Goal: Information Seeking & Learning: Understand process/instructions

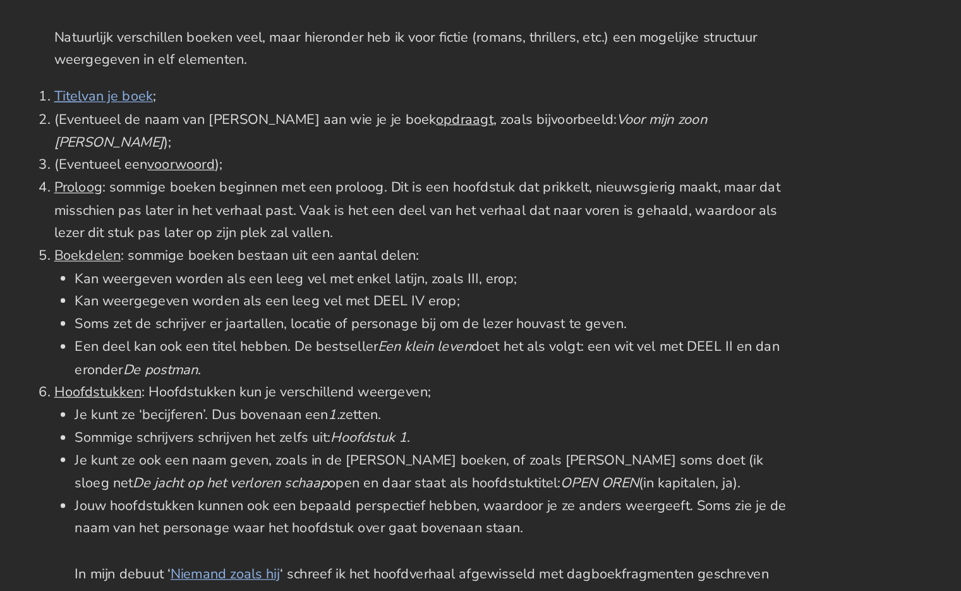
scroll to position [682, 0]
click at [485, 174] on li "Titel van je boek ;" at bounding box center [481, 182] width 607 height 19
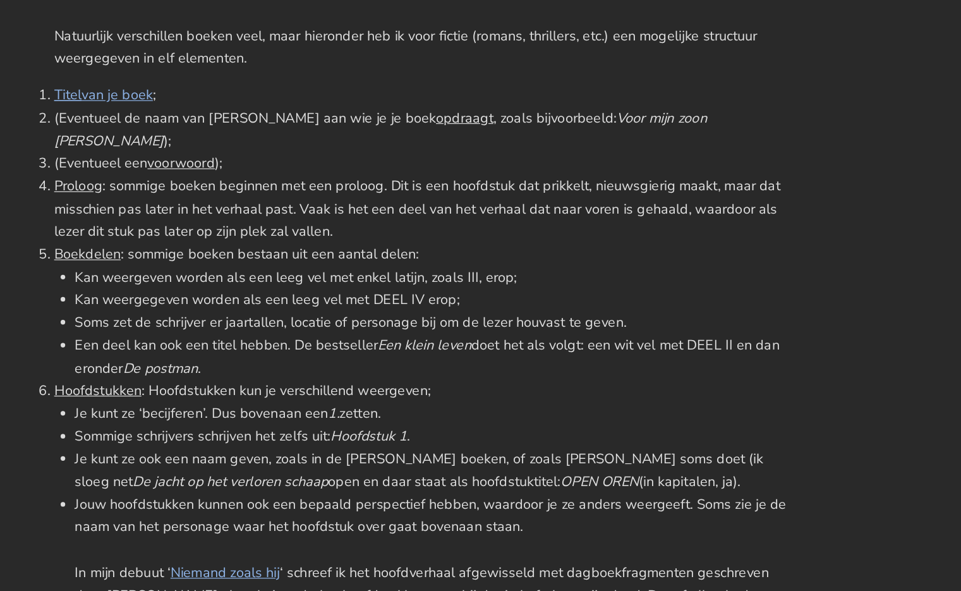
click at [485, 174] on li "Titel van je boek ;" at bounding box center [481, 182] width 607 height 19
click at [493, 200] on span "opdraagt" at bounding box center [516, 200] width 47 height 15
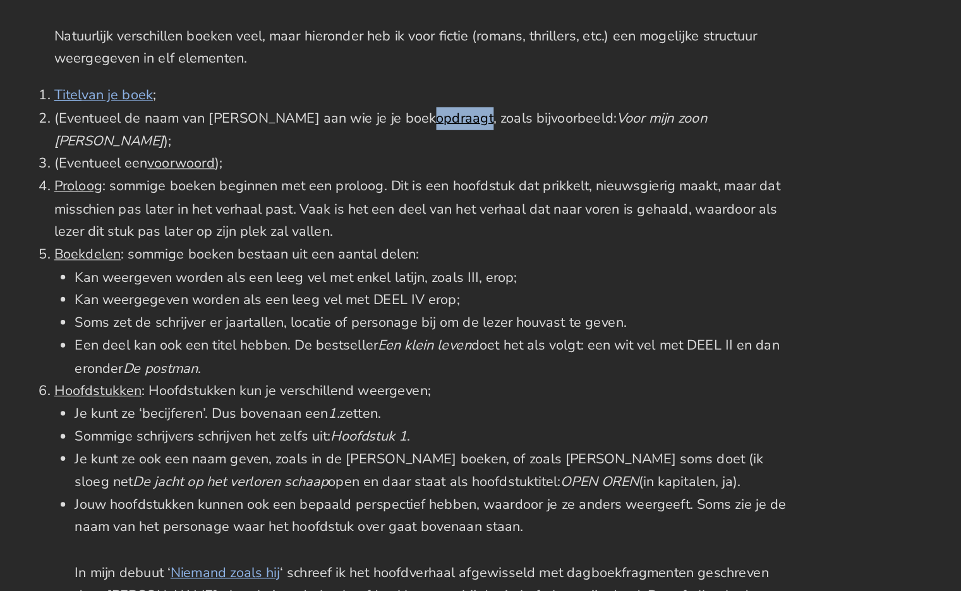
click at [493, 200] on span "opdraagt" at bounding box center [516, 200] width 47 height 15
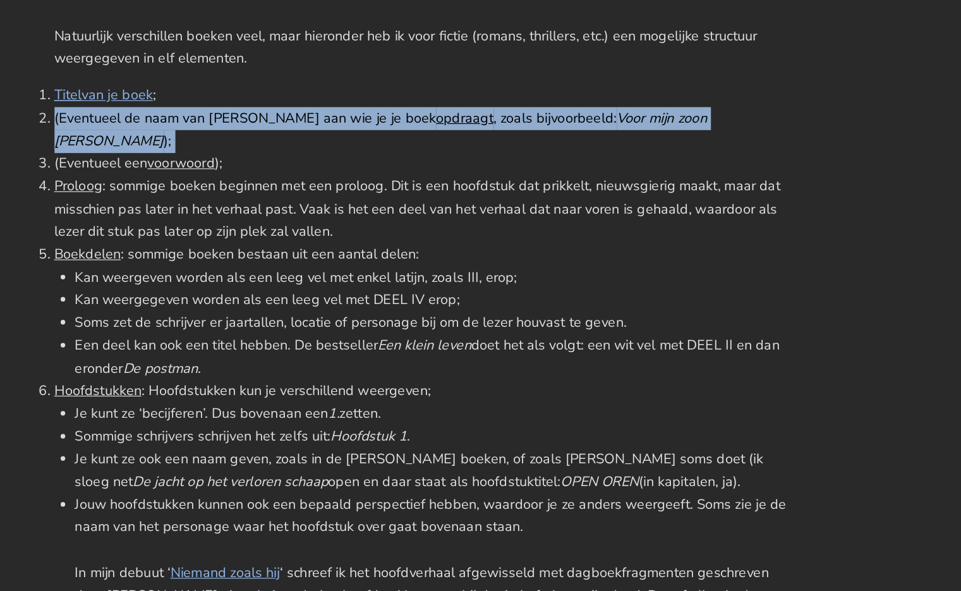
click at [493, 200] on span "opdraagt" at bounding box center [516, 200] width 47 height 15
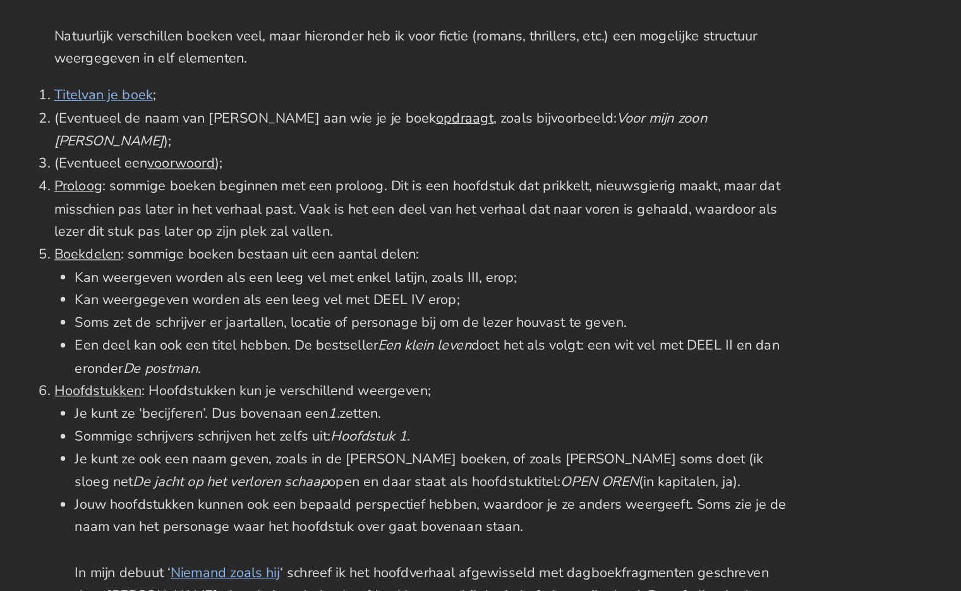
click at [493, 200] on span "opdraagt" at bounding box center [516, 200] width 47 height 15
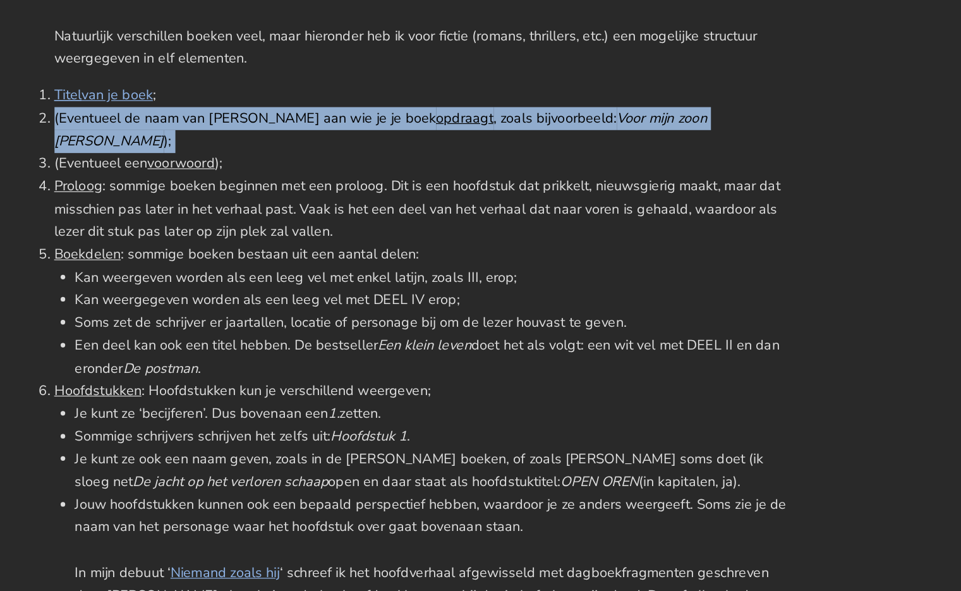
click at [493, 200] on span "opdraagt" at bounding box center [516, 200] width 47 height 15
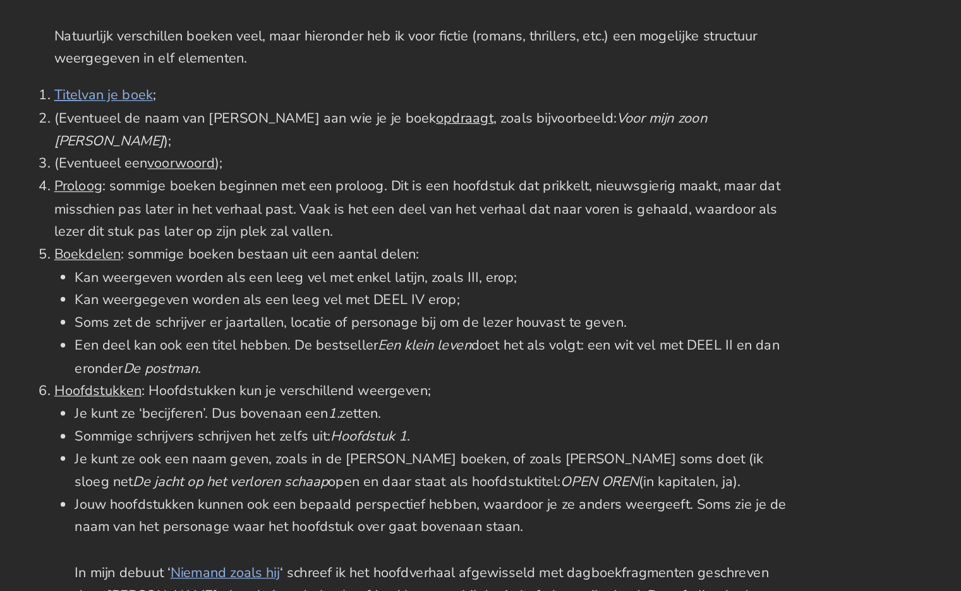
click at [493, 200] on span "opdraagt" at bounding box center [516, 200] width 47 height 15
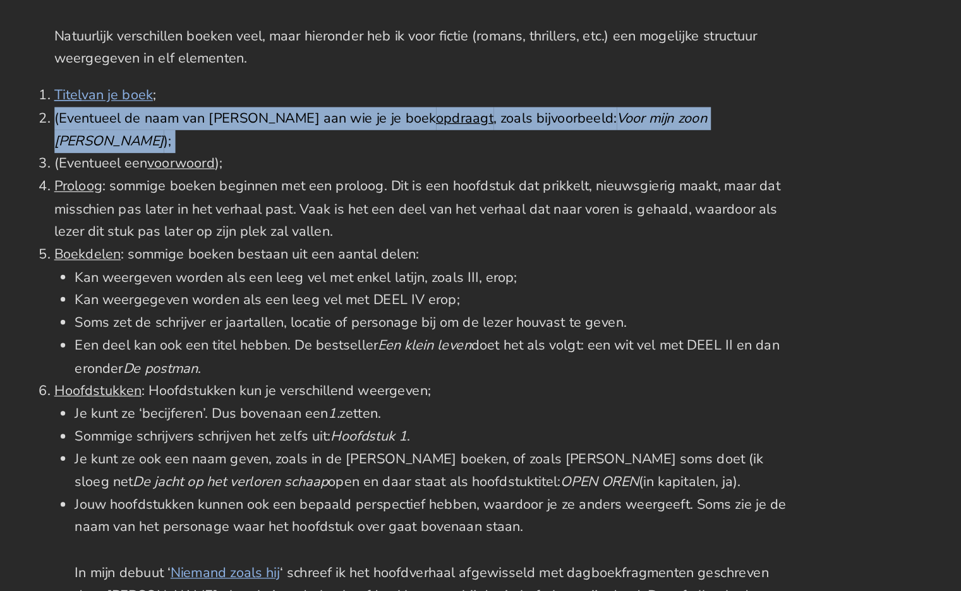
click at [493, 200] on span "opdraagt" at bounding box center [516, 200] width 47 height 15
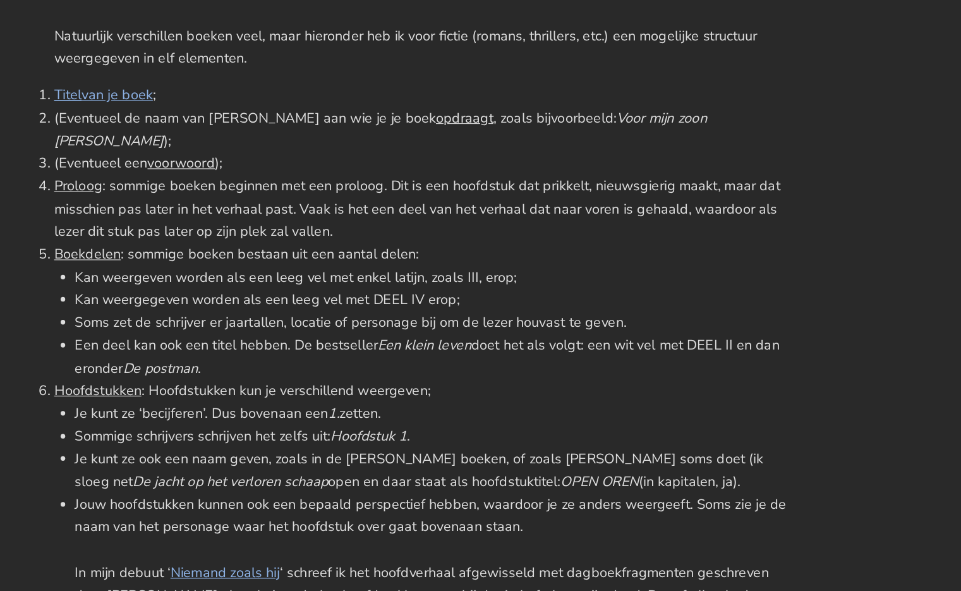
click at [301, 230] on span "voorwoord" at bounding box center [283, 237] width 56 height 15
click at [246, 229] on li "(Eventueel een voorwoord );" at bounding box center [481, 238] width 607 height 19
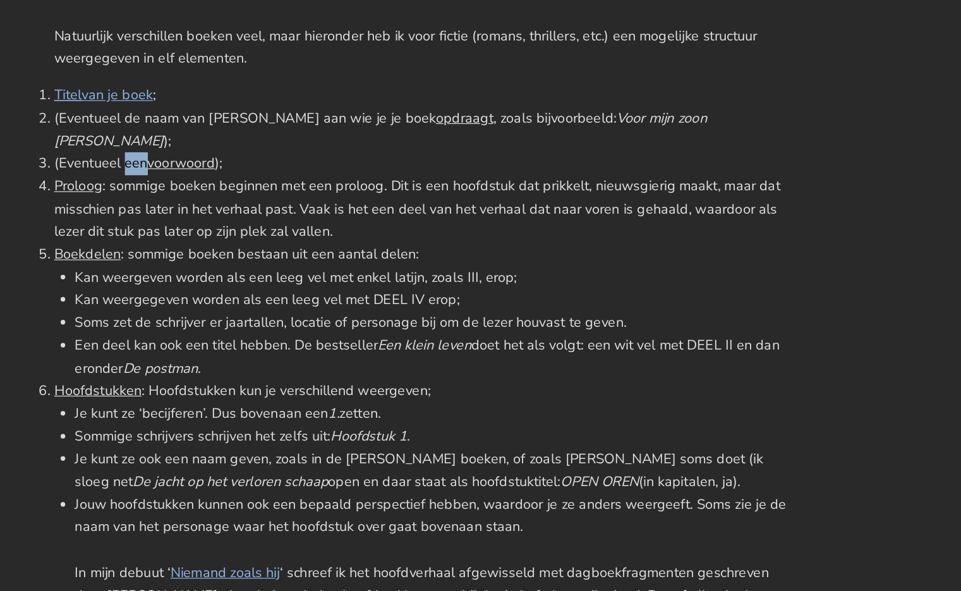
click at [246, 229] on li "(Eventueel een voorwoord );" at bounding box center [481, 238] width 607 height 19
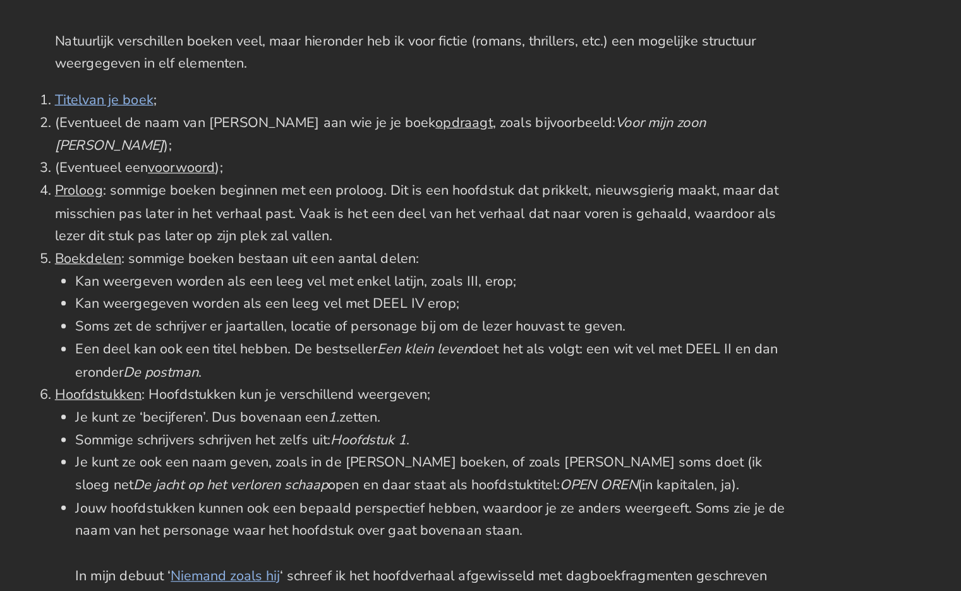
scroll to position [679, 0]
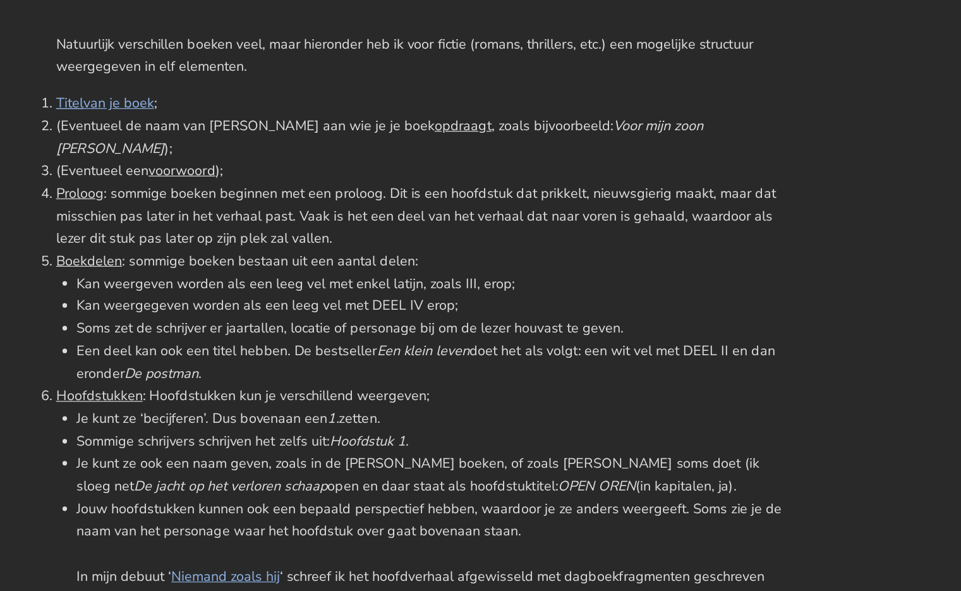
click at [326, 250] on li "Proloog : sommige boeken beginnen met een proloog. Dit is een hoofdstuk dat pri…" at bounding box center [481, 278] width 607 height 56
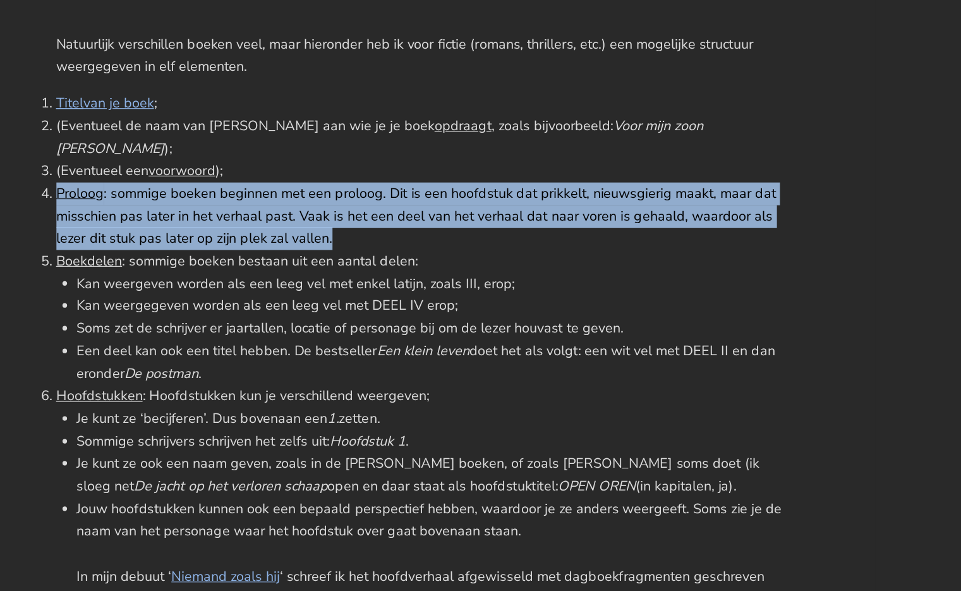
click at [326, 250] on li "Proloog : sommige boeken beginnen met een proloog. Dit is een hoofdstuk dat pri…" at bounding box center [481, 278] width 607 height 56
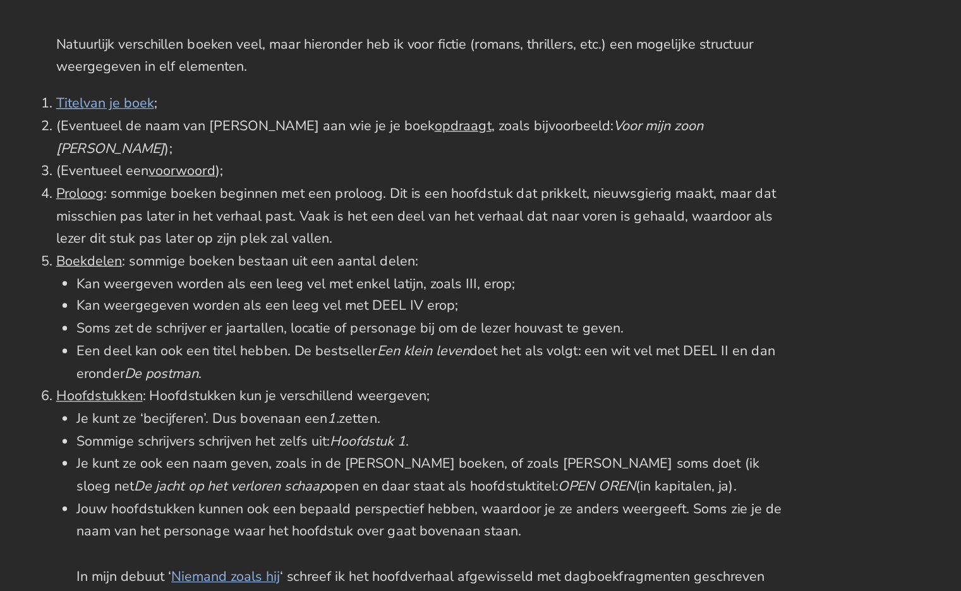
click at [455, 280] on li "Proloog : sommige boeken beginnen met een proloog. Dit is een hoofdstuk dat pri…" at bounding box center [481, 278] width 607 height 56
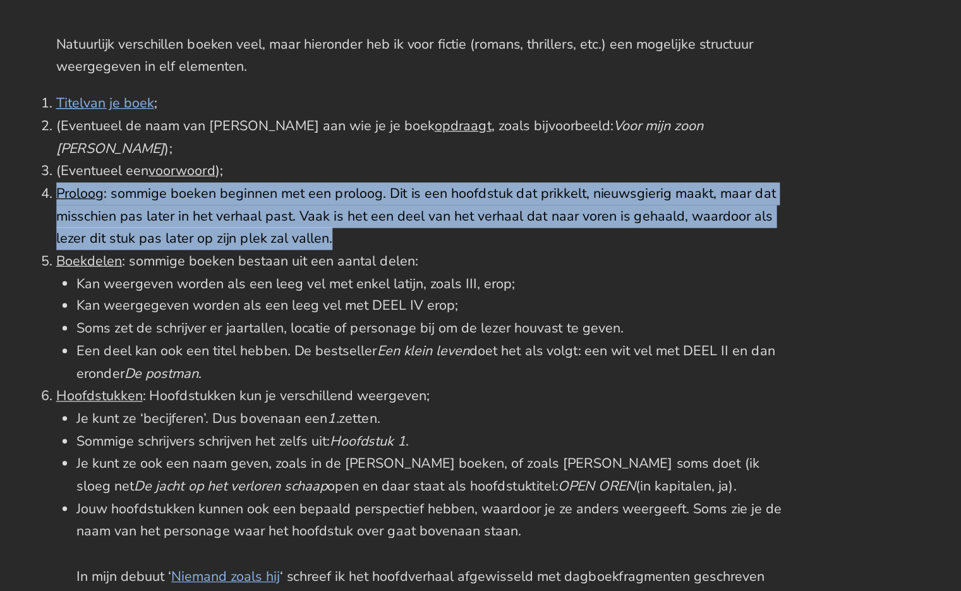
click at [455, 280] on li "Proloog : sommige boeken beginnen met een proloog. Dit is een hoofdstuk dat pri…" at bounding box center [481, 278] width 607 height 56
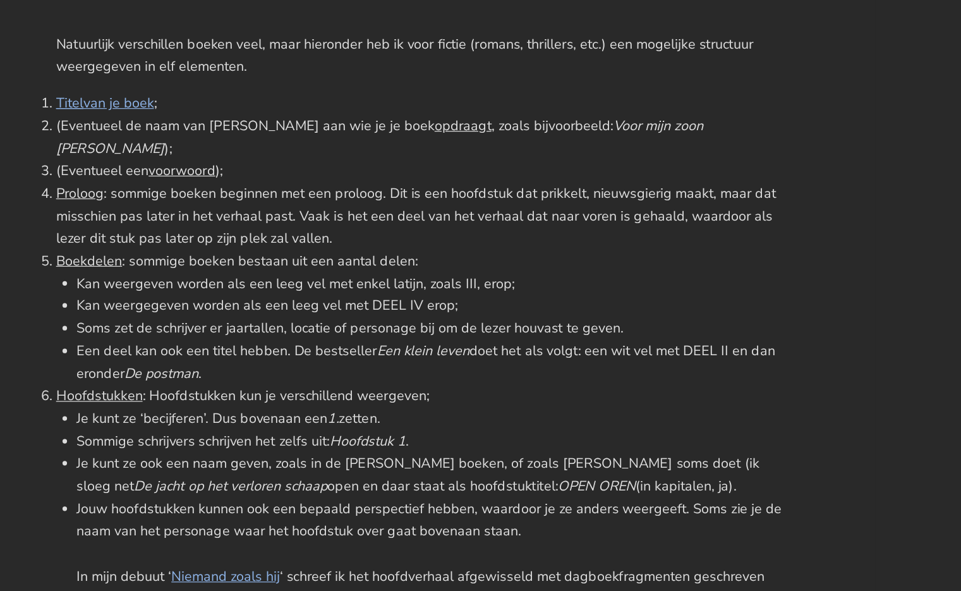
click at [455, 280] on li "Proloog : sommige boeken beginnen met een proloog. Dit is een hoofdstuk dat pri…" at bounding box center [481, 278] width 607 height 56
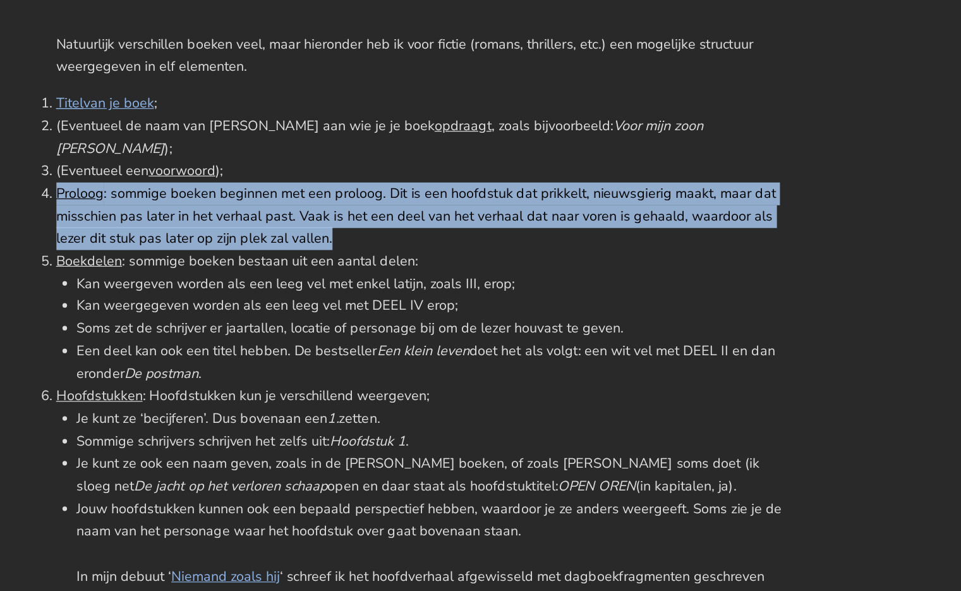
click at [455, 280] on li "Proloog : sommige boeken beginnen met een proloog. Dit is een hoofdstuk dat pri…" at bounding box center [481, 278] width 607 height 56
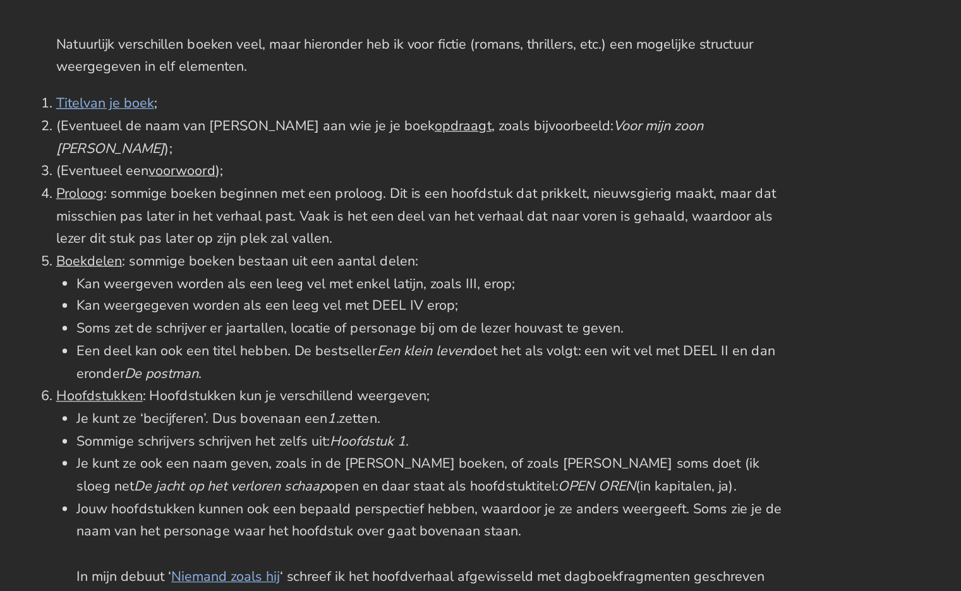
click at [455, 280] on li "Proloog : sommige boeken beginnen met een proloog. Dit is een hoofdstuk dat pri…" at bounding box center [481, 278] width 607 height 56
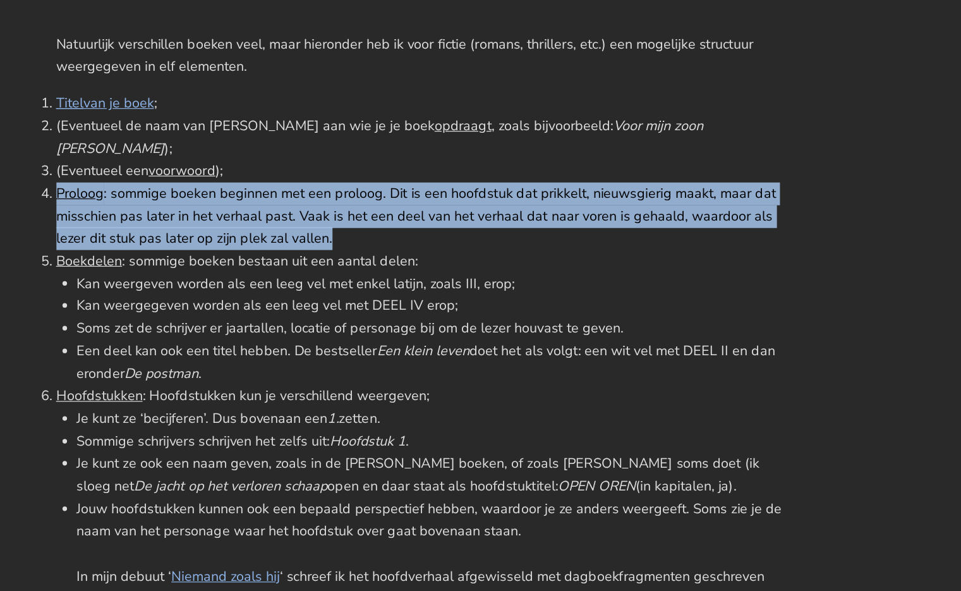
click at [455, 280] on li "Proloog : sommige boeken beginnen met een proloog. Dit is een hoofdstuk dat pri…" at bounding box center [481, 278] width 607 height 56
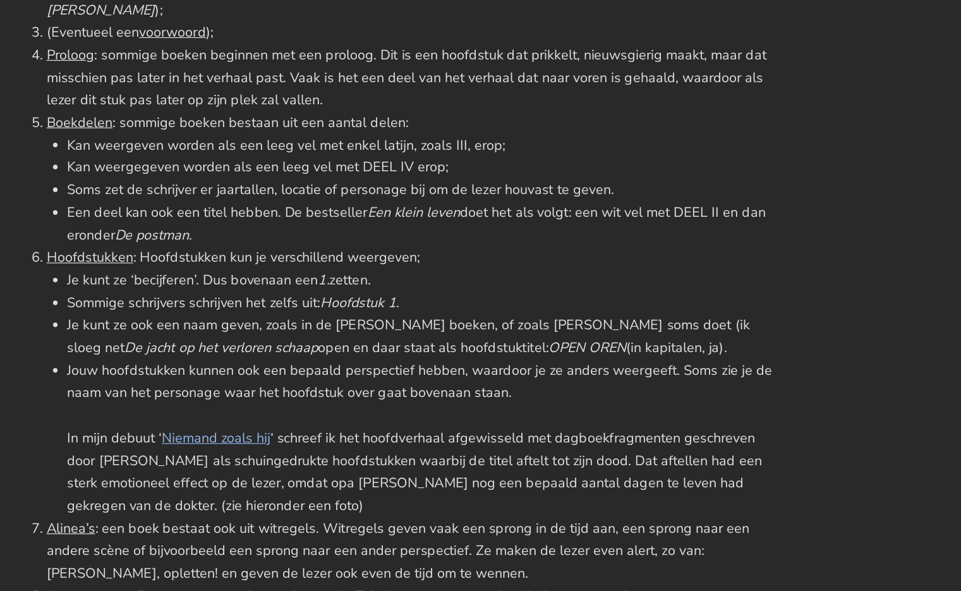
scroll to position [801, 0]
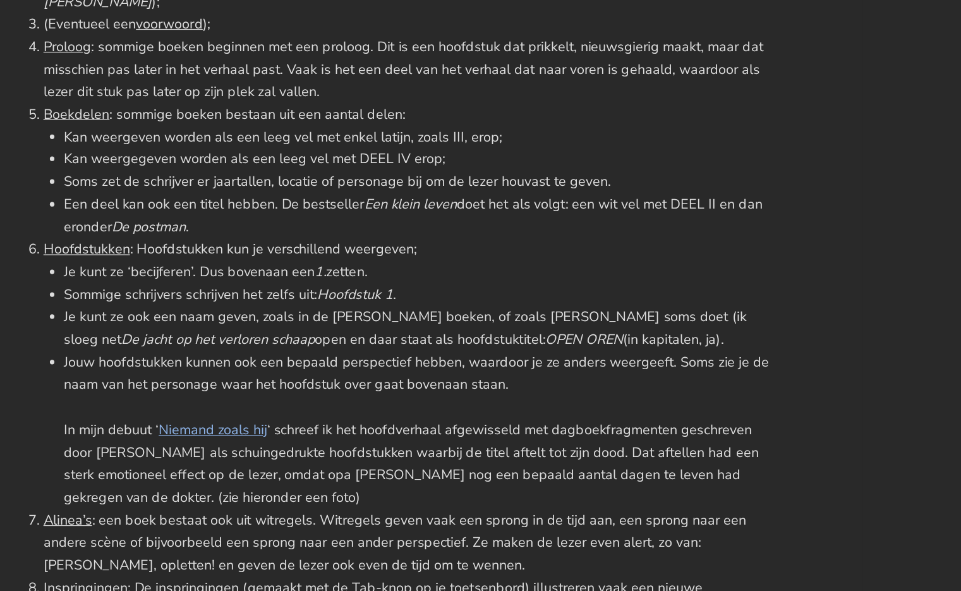
click at [363, 353] on li "Je kunt ze ook een naam geven, zoals in de [PERSON_NAME] boeken, of zoals [PERS…" at bounding box center [490, 371] width 590 height 37
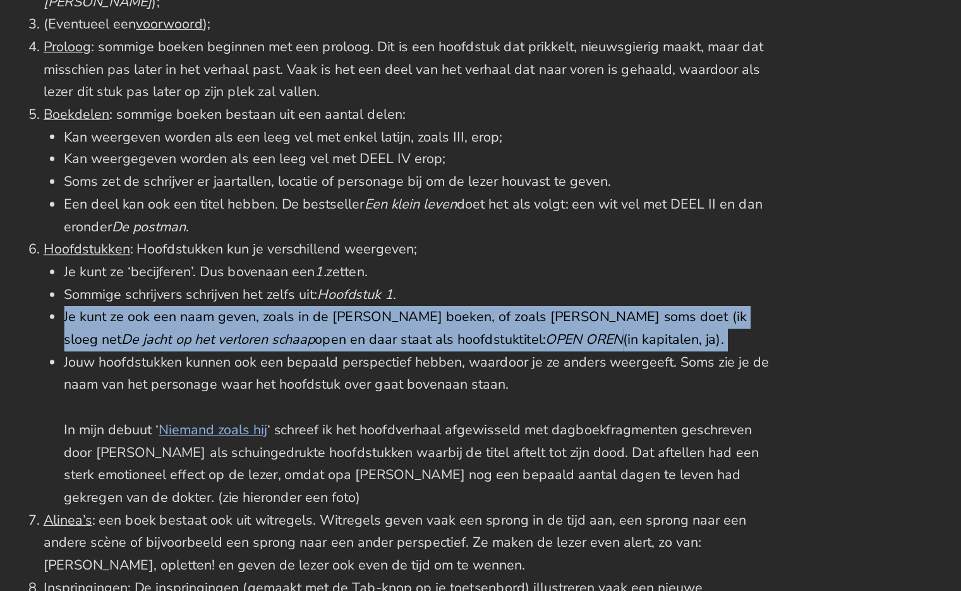
click at [363, 353] on li "Je kunt ze ook een naam geven, zoals in de [PERSON_NAME] boeken, of zoals [PERS…" at bounding box center [490, 371] width 590 height 37
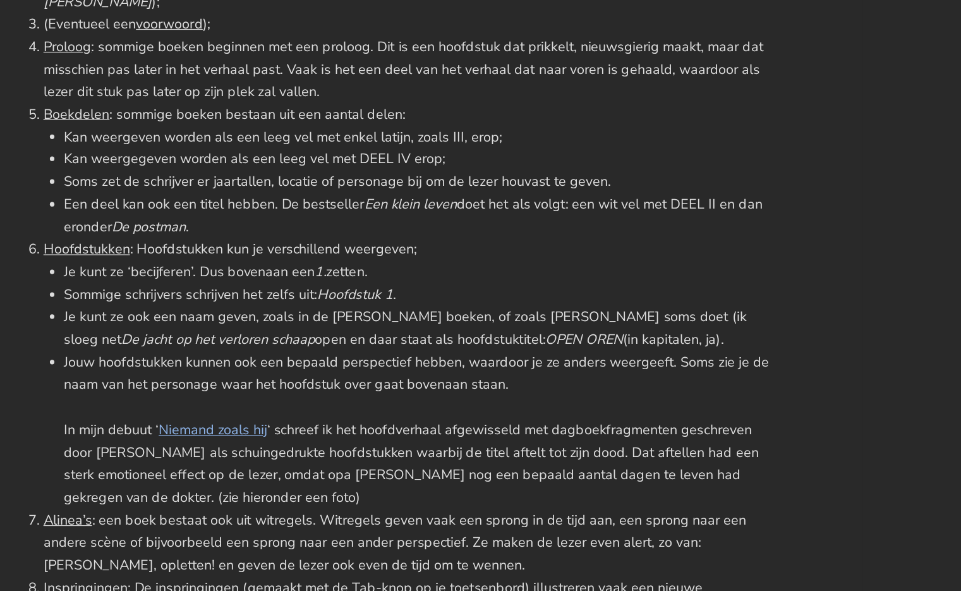
click at [381, 360] on li "Je kunt ze ook een naam geven, zoals in de [PERSON_NAME] boeken, of zoals [PERS…" at bounding box center [490, 371] width 590 height 37
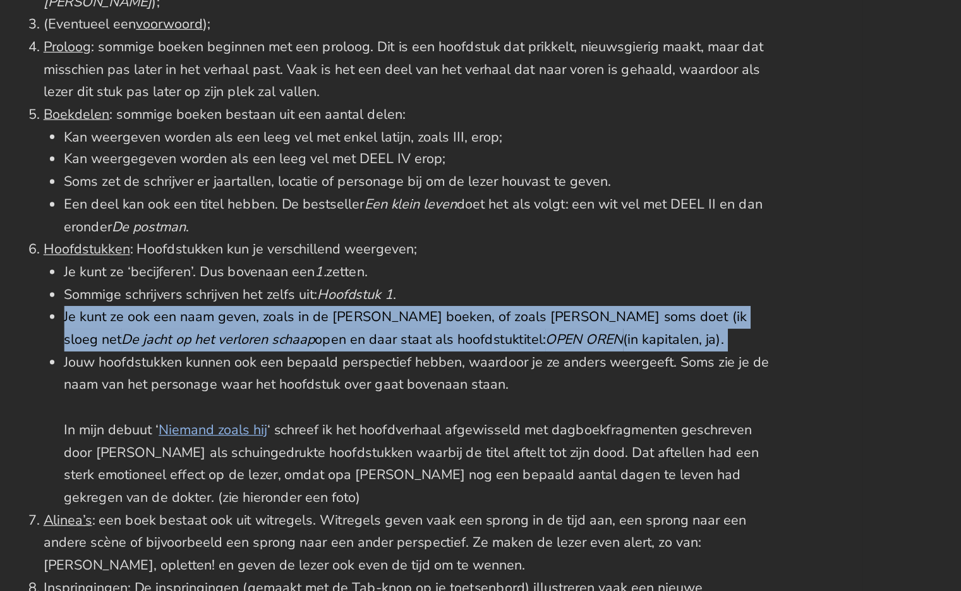
click at [381, 360] on li "Je kunt ze ook een naam geven, zoals in de [PERSON_NAME] boeken, of zoals [PERS…" at bounding box center [490, 371] width 590 height 37
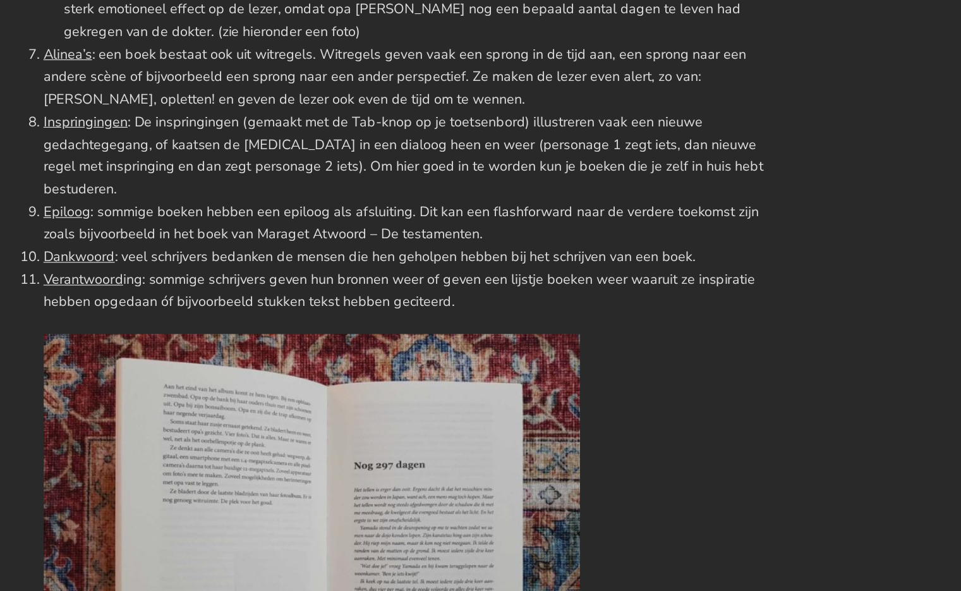
scroll to position [1188, 0]
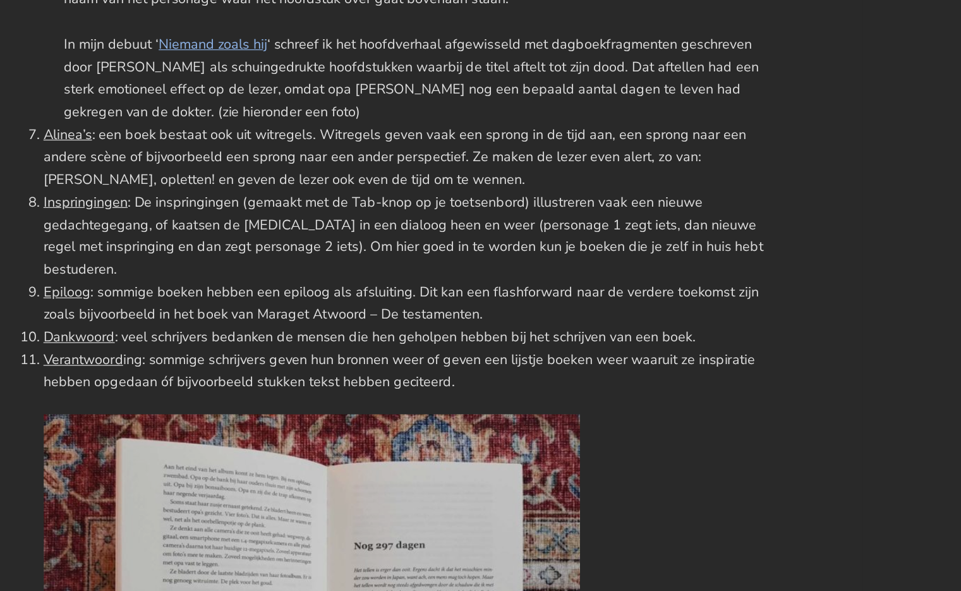
click at [381, 192] on li "Inspringingen : De inspringingen (gemaakt met de Tab-knop op je toetsenbord) il…" at bounding box center [481, 229] width 607 height 75
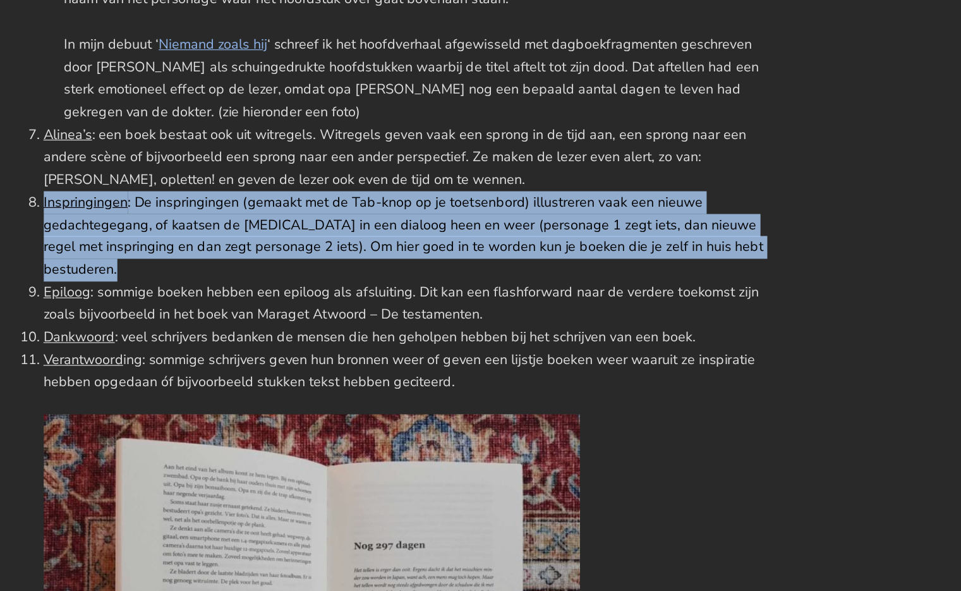
click at [381, 192] on li "Inspringingen : De inspringingen (gemaakt met de Tab-knop op je toetsenbord) il…" at bounding box center [481, 229] width 607 height 75
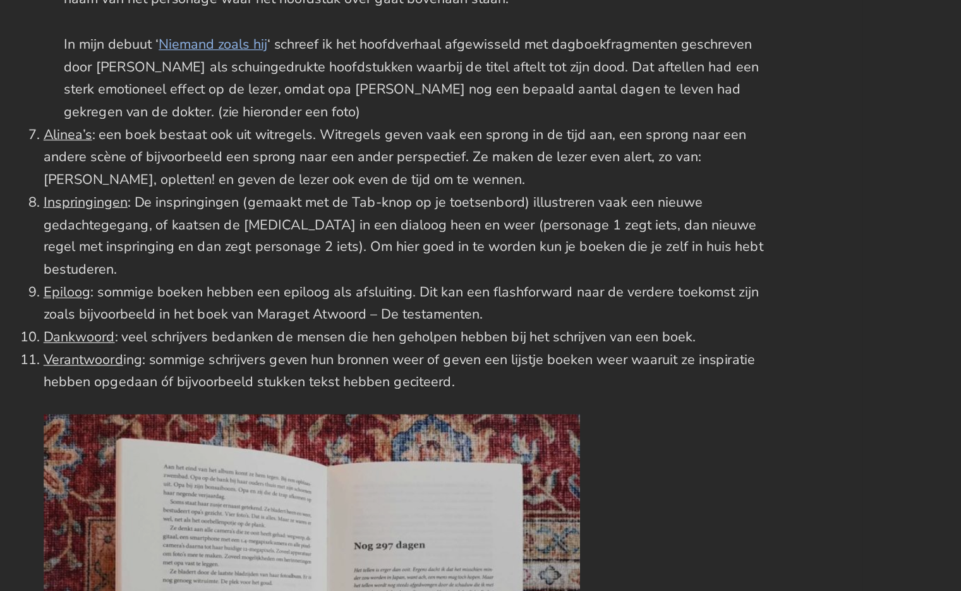
click at [381, 192] on li "Inspringingen : De inspringingen (gemaakt met de Tab-knop op je toetsenbord) il…" at bounding box center [481, 229] width 607 height 75
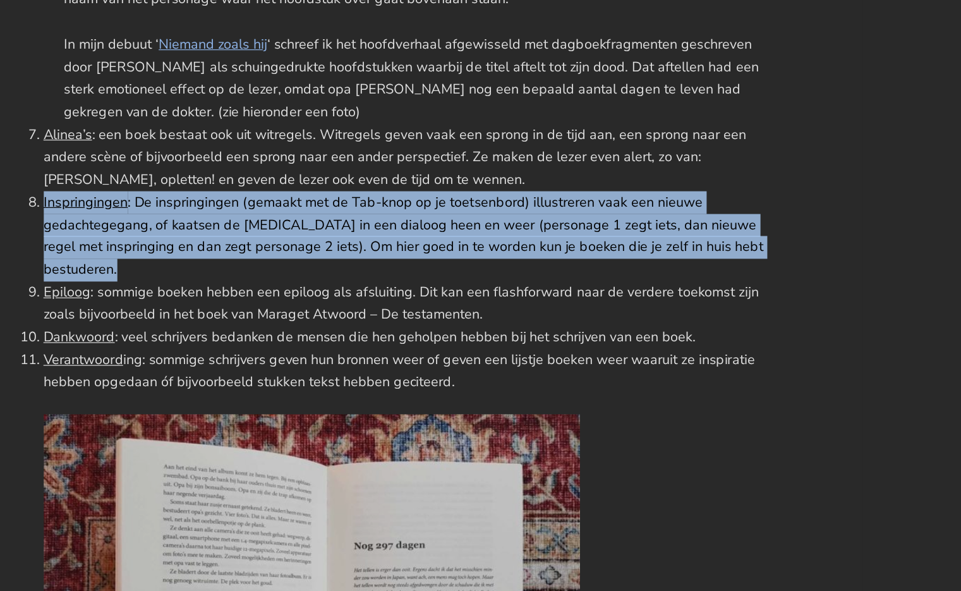
click at [381, 192] on li "Inspringingen : De inspringingen (gemaakt met de Tab-knop op je toetsenbord) il…" at bounding box center [481, 229] width 607 height 75
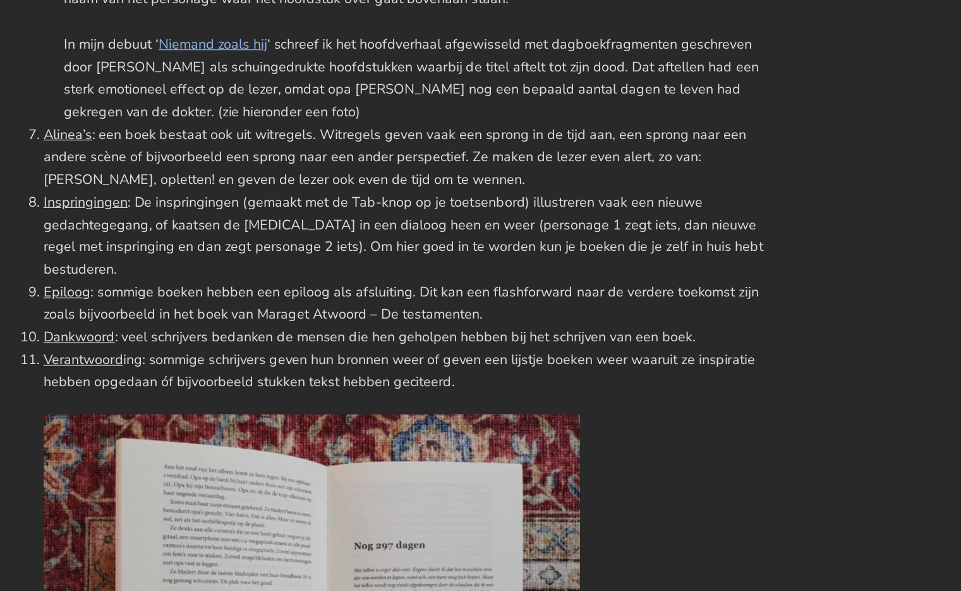
click at [381, 192] on li "Inspringingen : De inspringingen (gemaakt met de Tab-knop op je toetsenbord) il…" at bounding box center [481, 229] width 607 height 75
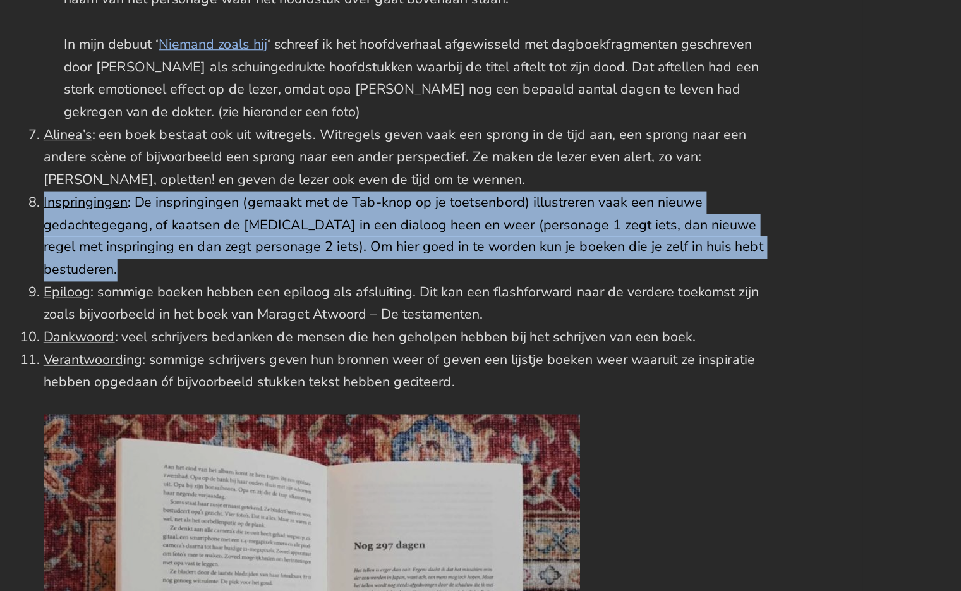
click at [381, 192] on li "Inspringingen : De inspringingen (gemaakt met de Tab-knop op je toetsenbord) il…" at bounding box center [481, 229] width 607 height 75
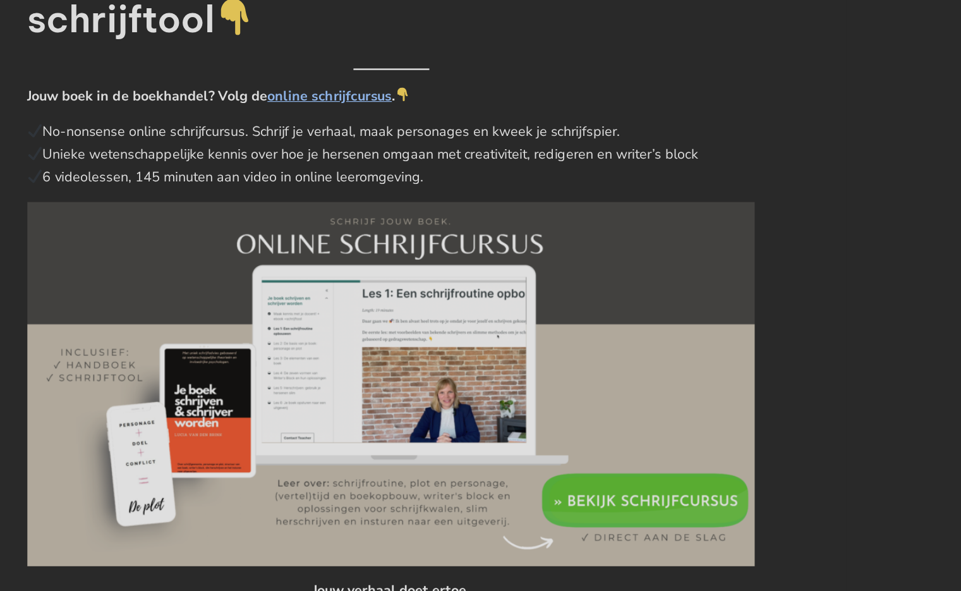
scroll to position [1954, 0]
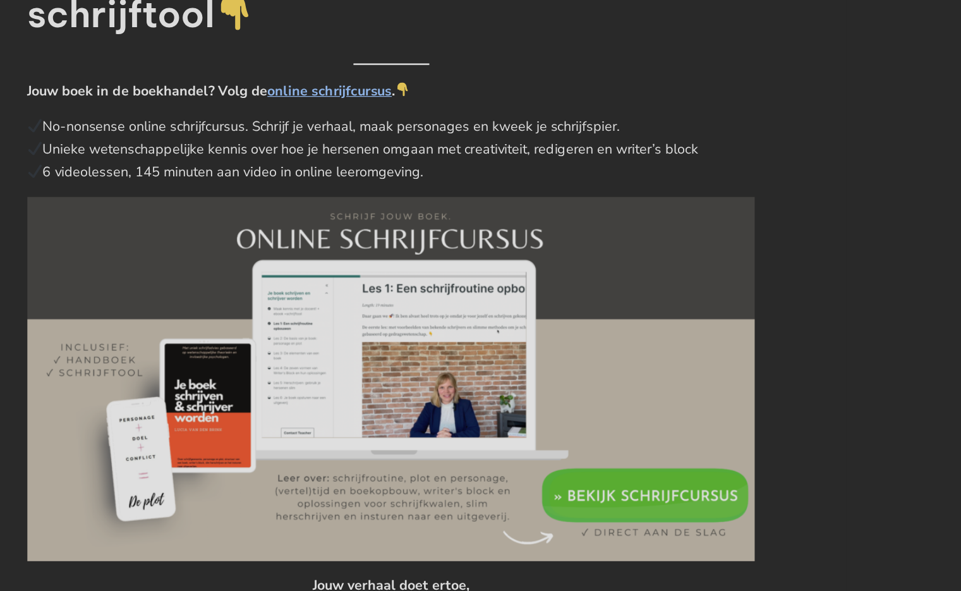
click at [391, 195] on p "No-nonsense online schrijfcursus. Schrijf je verhaal, maak personages en kweek …" at bounding box center [481, 223] width 607 height 56
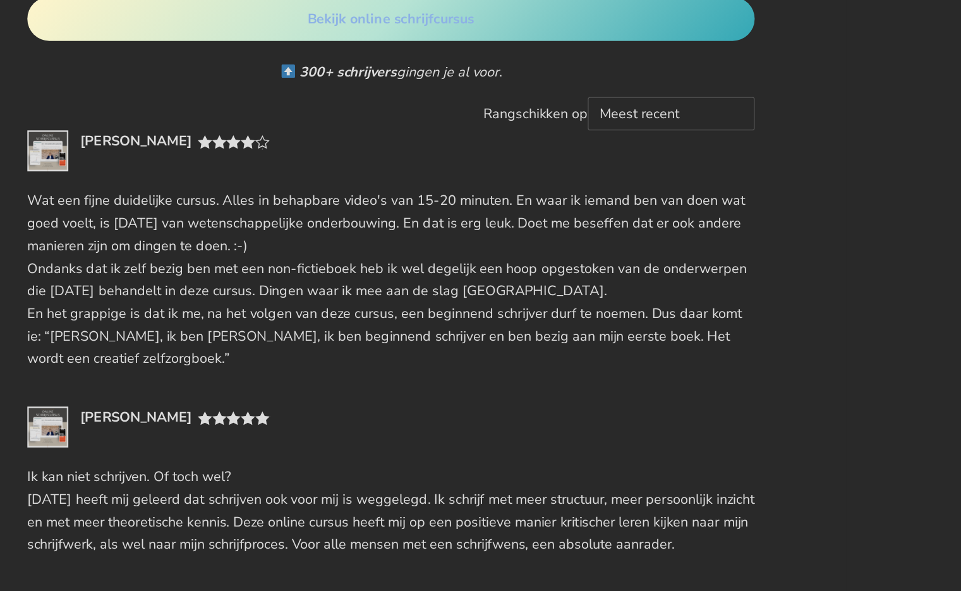
scroll to position [2483, 0]
